Goal: Transaction & Acquisition: Book appointment/travel/reservation

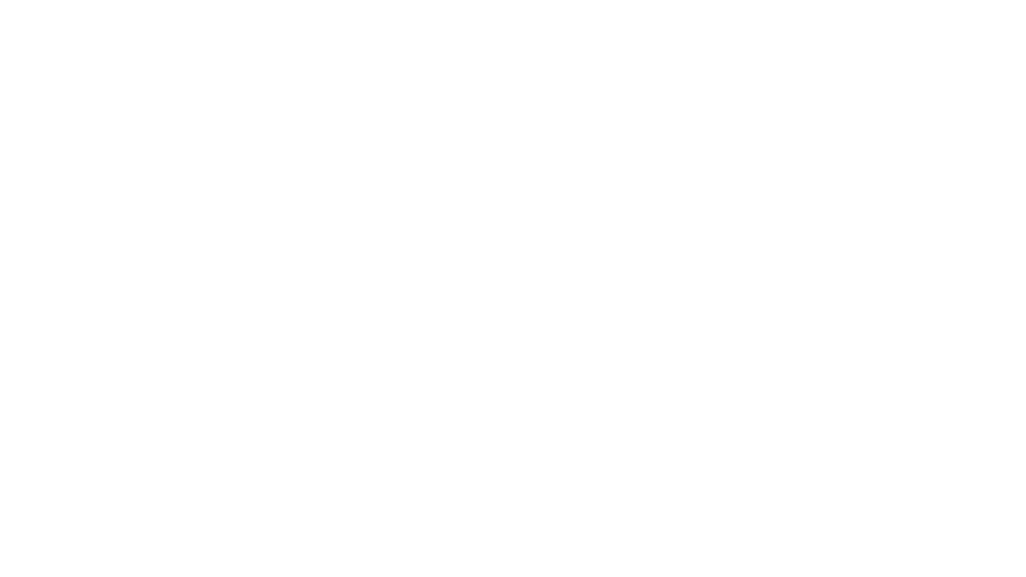
select select "**"
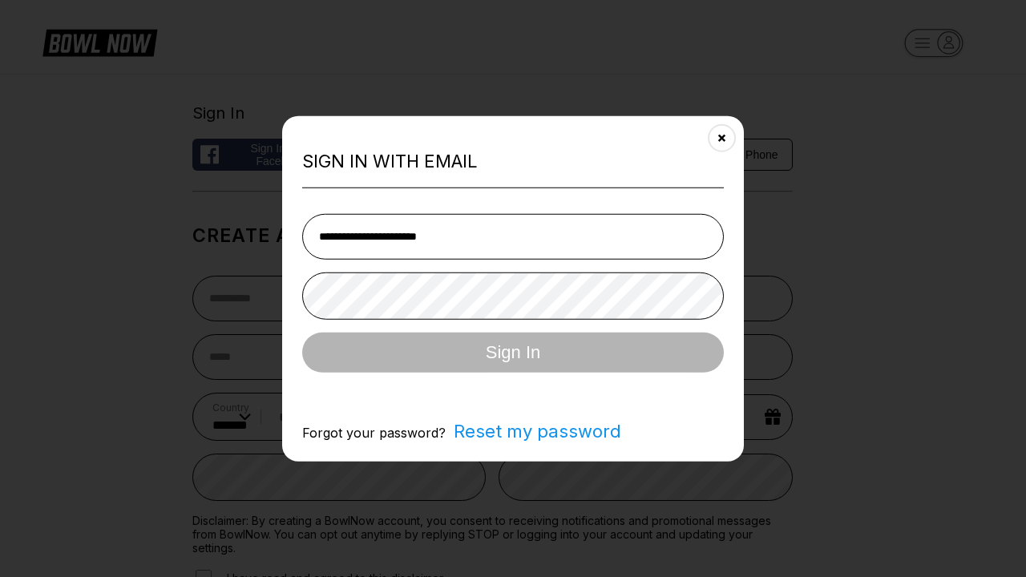
type input "**********"
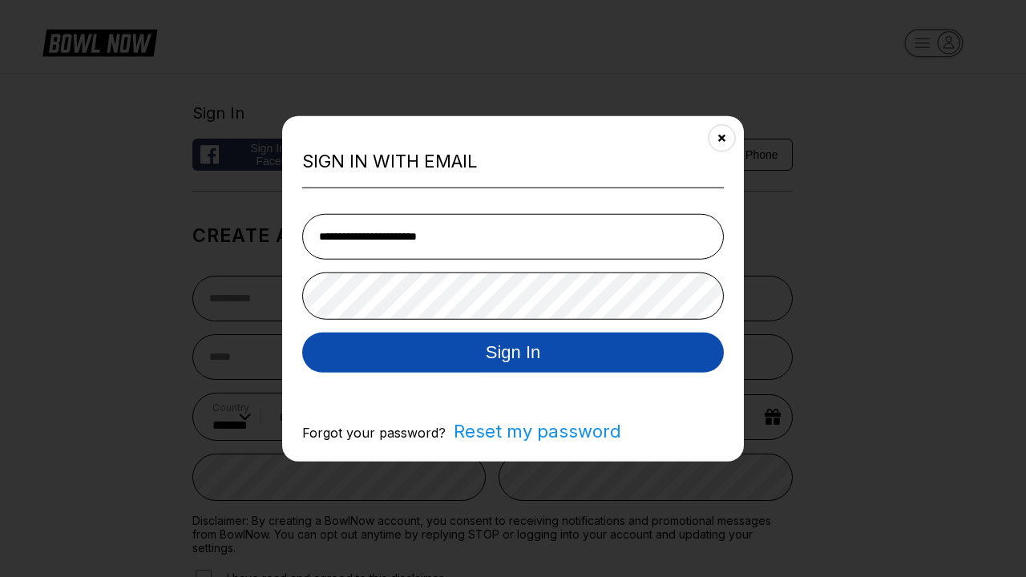
click at [513, 353] on button "Sign In" at bounding box center [512, 352] width 421 height 40
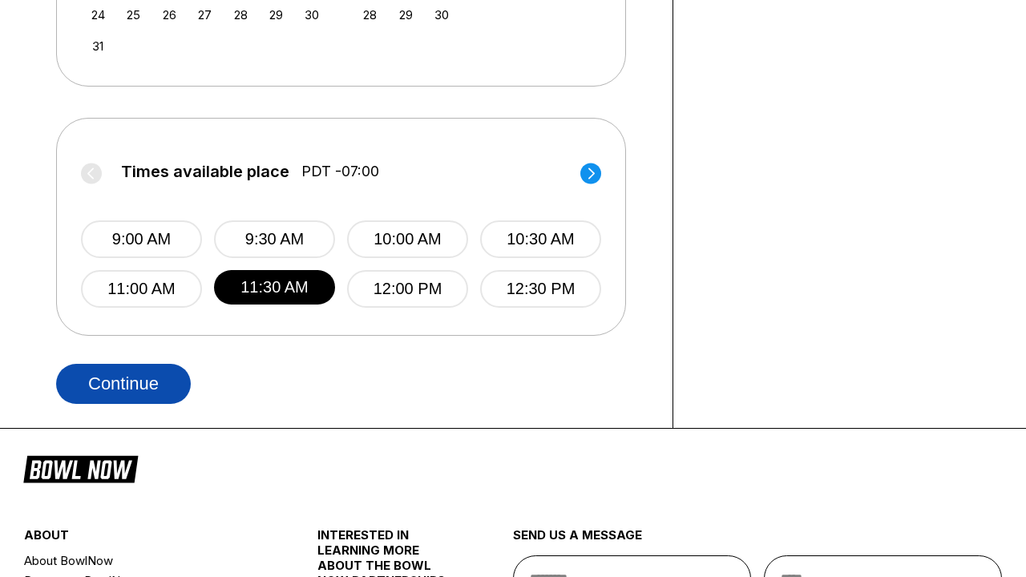
click at [123, 383] on button "Continue" at bounding box center [123, 384] width 135 height 40
